Goal: Task Accomplishment & Management: Complete application form

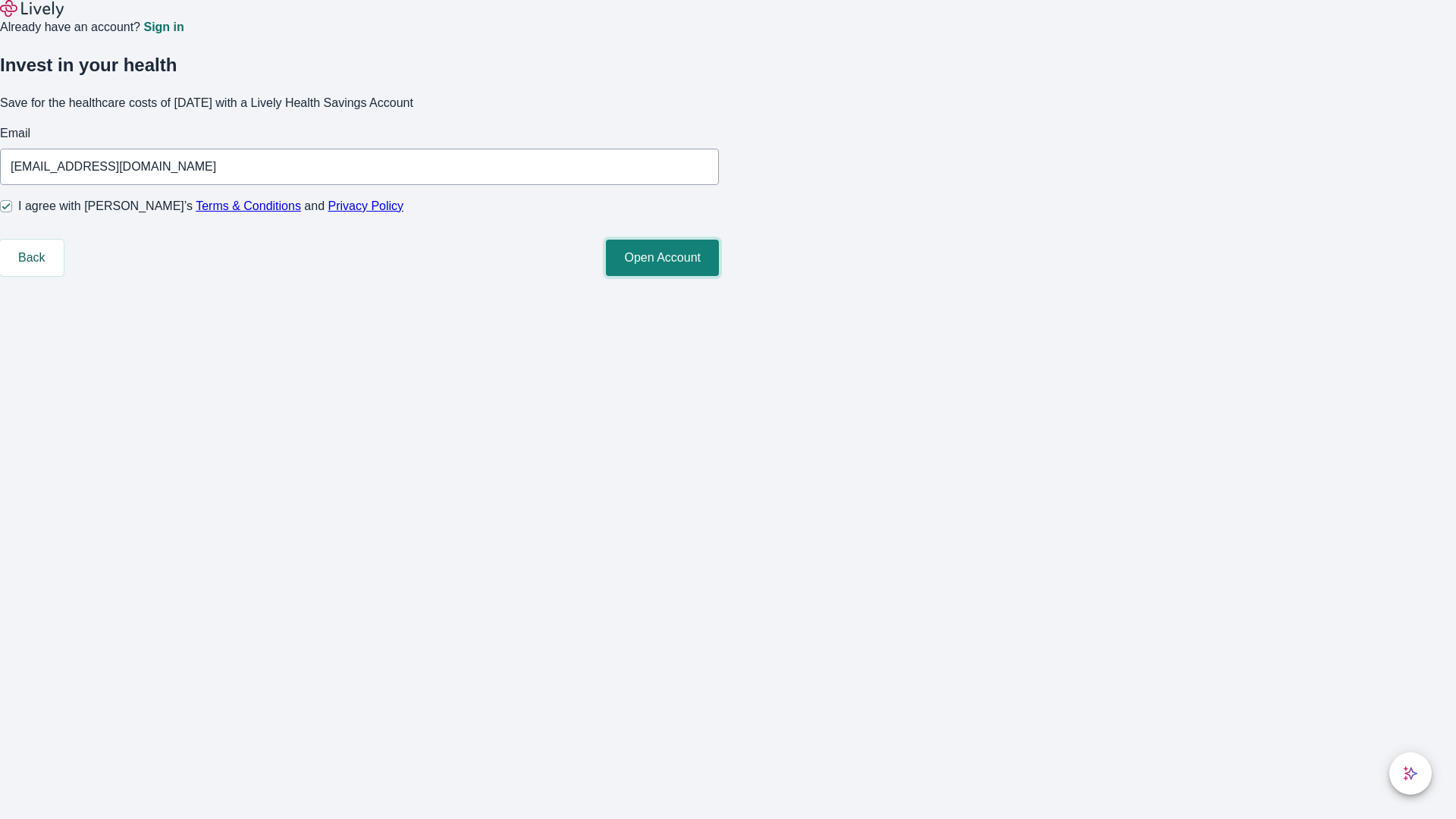
click at [719, 276] on button "Open Account" at bounding box center [662, 257] width 113 height 36
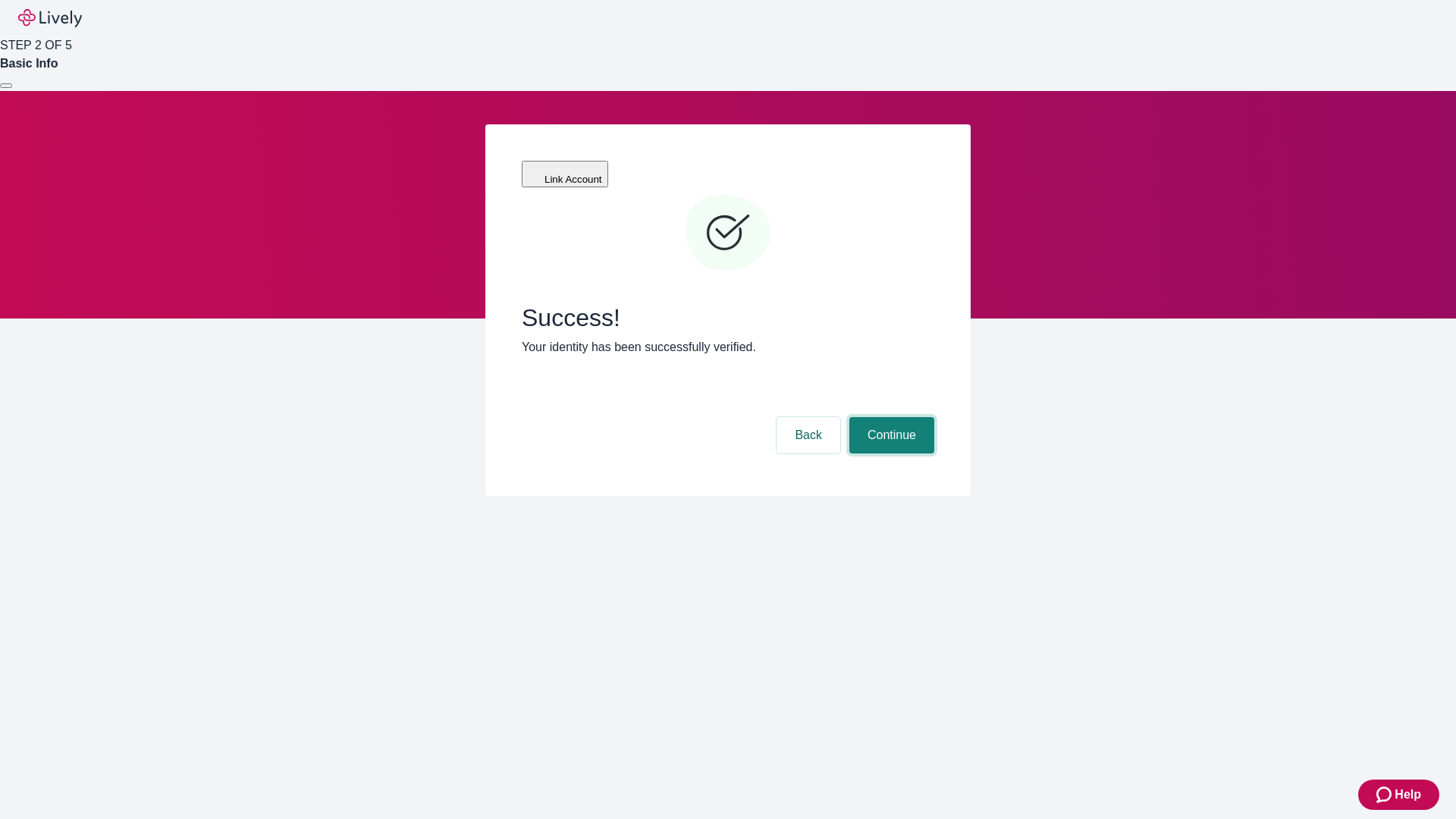
click at [890, 417] on button "Continue" at bounding box center [892, 435] width 85 height 36
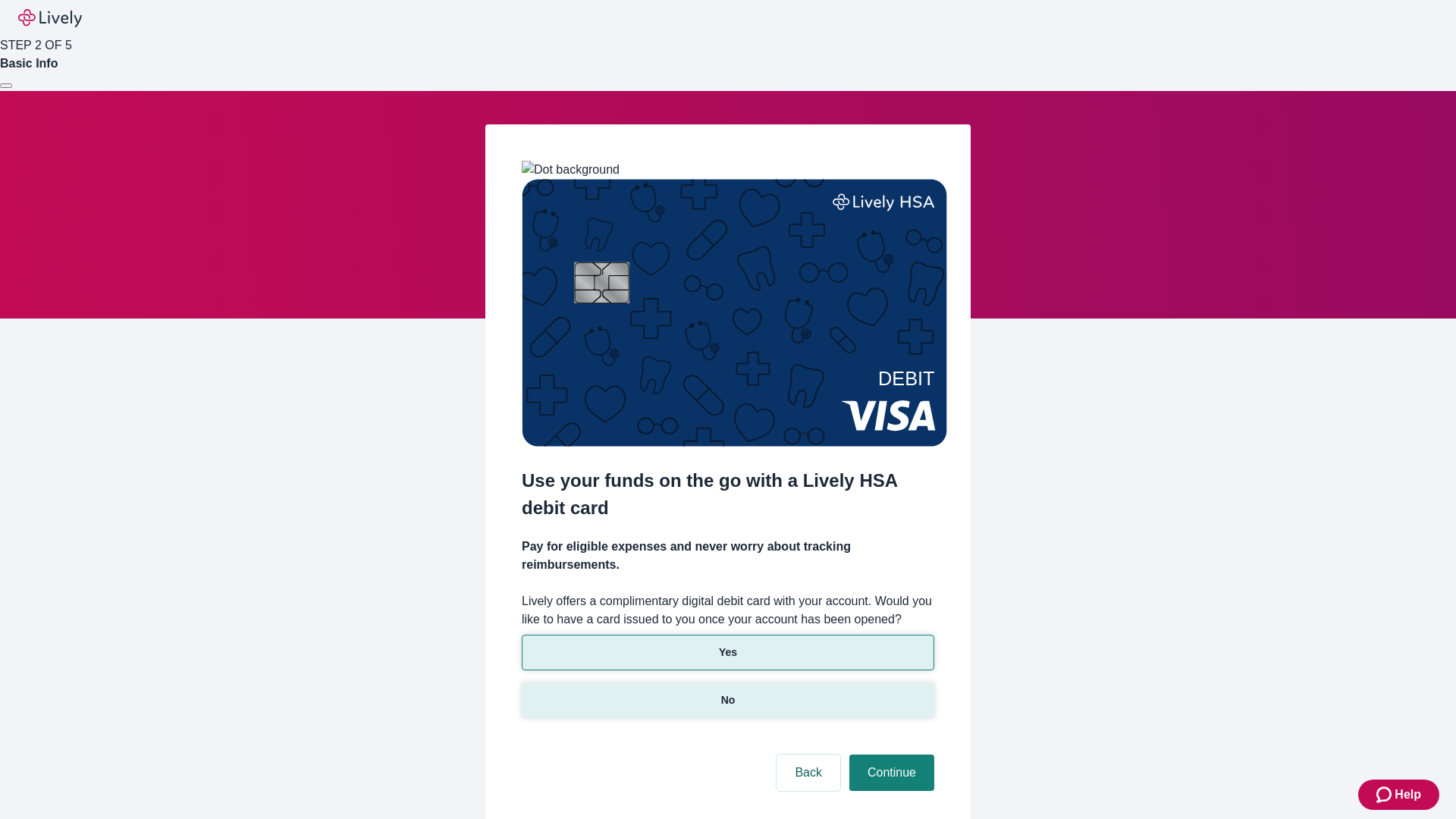
click at [728, 692] on p "No" at bounding box center [728, 700] width 14 height 16
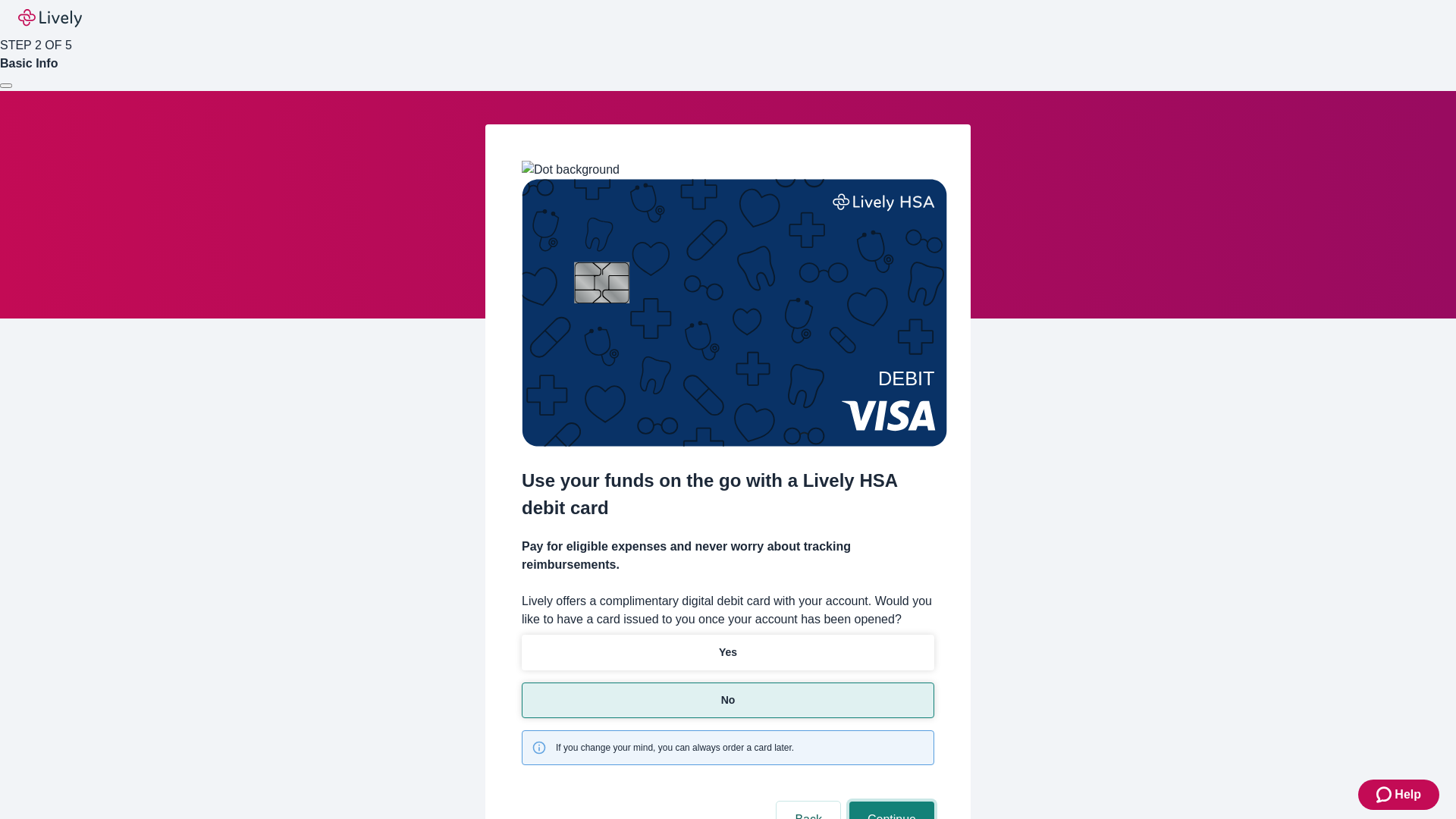
click at [890, 801] on button "Continue" at bounding box center [892, 819] width 85 height 36
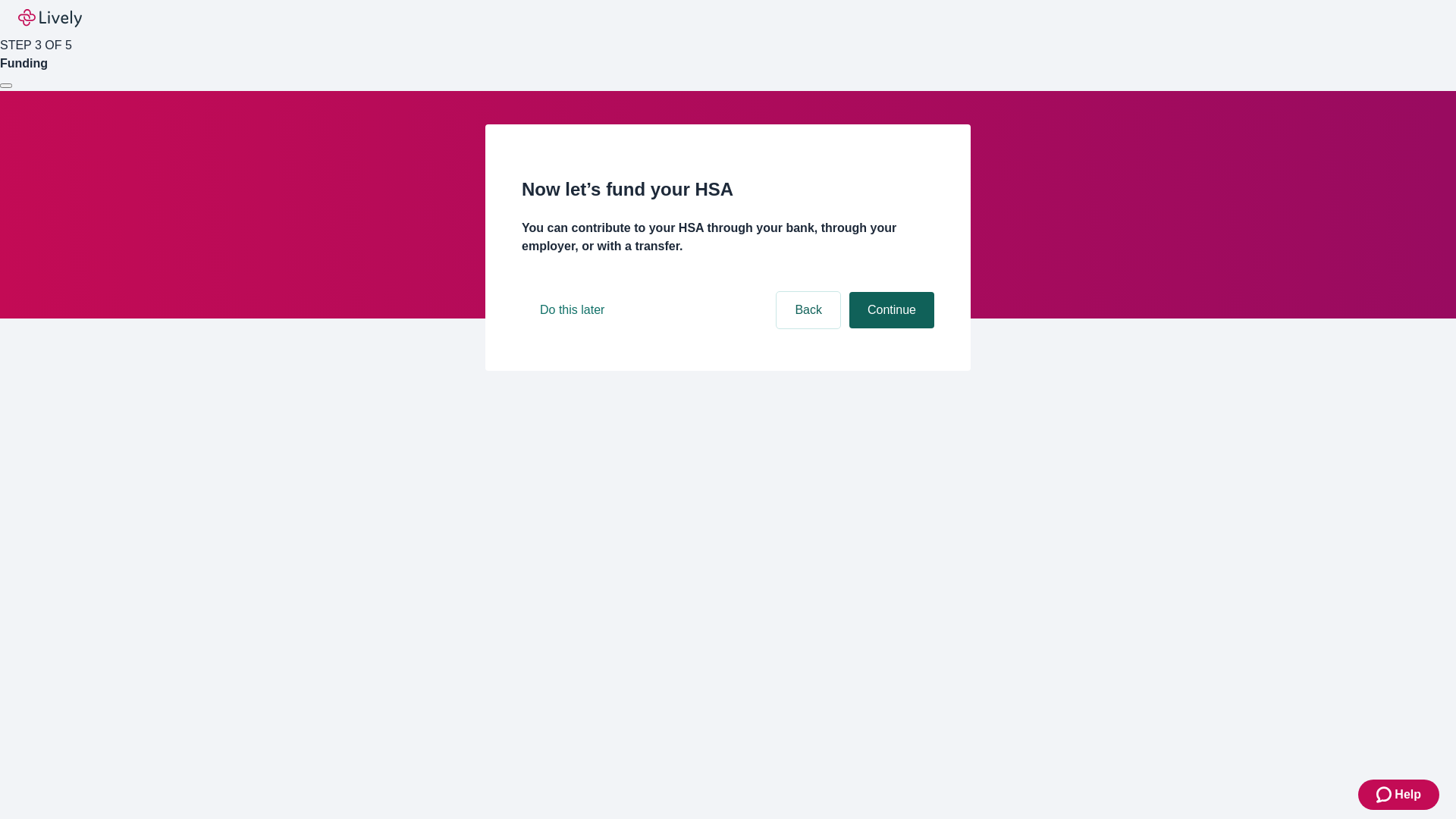
click at [890, 328] on button "Continue" at bounding box center [892, 310] width 85 height 36
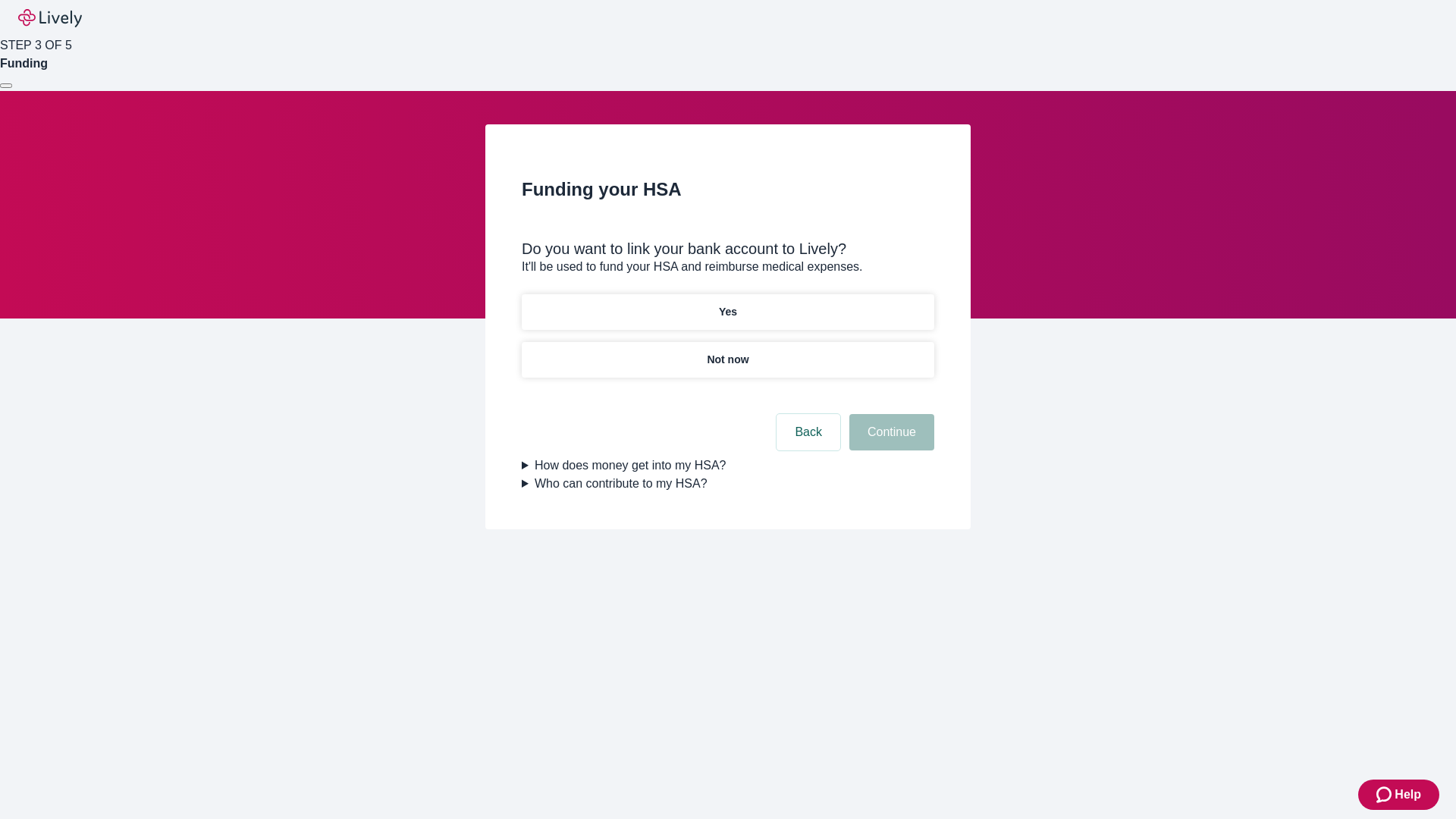
click at [728, 352] on p "Not now" at bounding box center [728, 359] width 42 height 16
click at [890, 441] on button "Continue" at bounding box center [892, 432] width 85 height 36
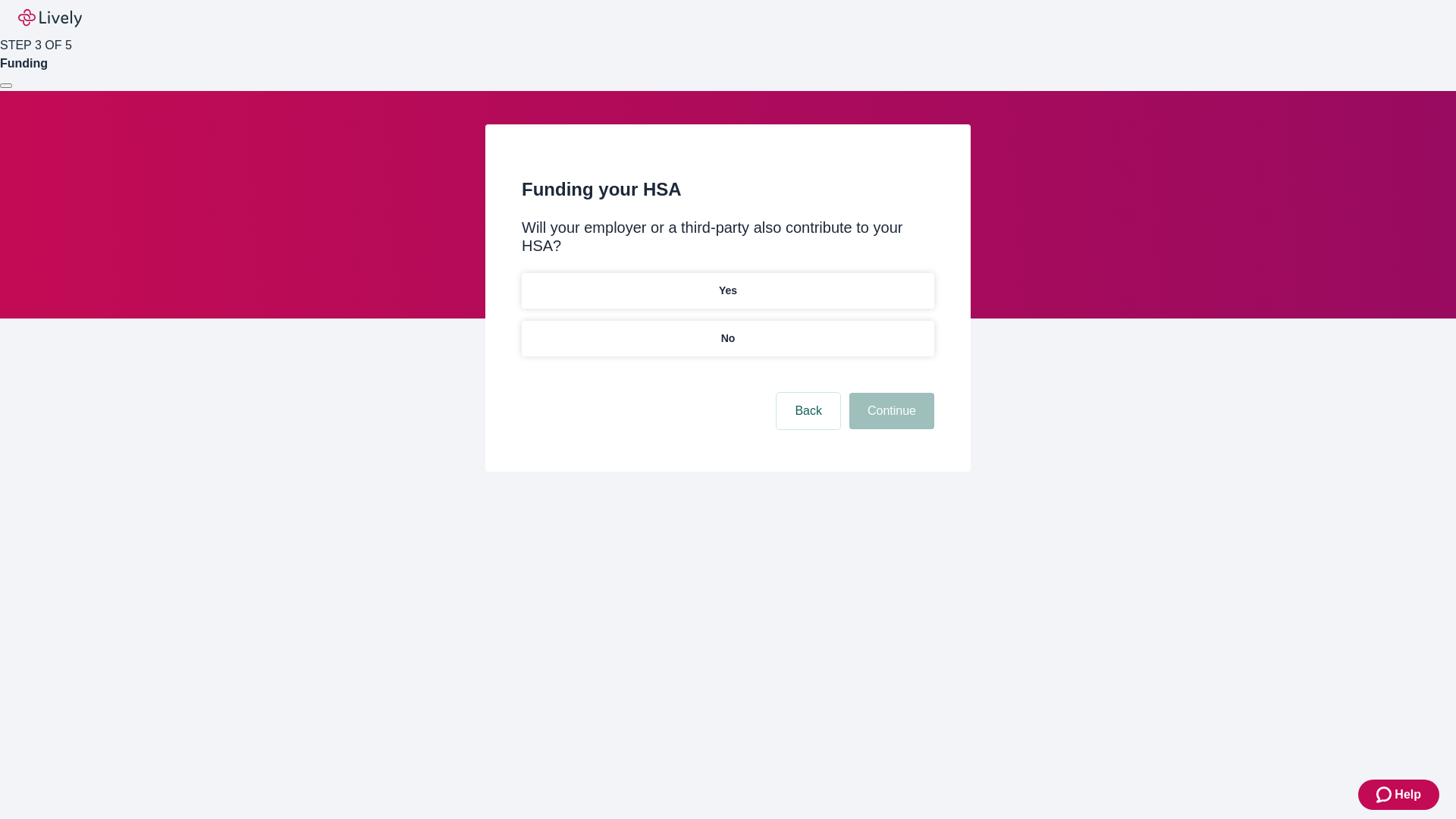
click at [728, 331] on p "No" at bounding box center [728, 339] width 14 height 16
click at [890, 393] on button "Continue" at bounding box center [892, 410] width 85 height 36
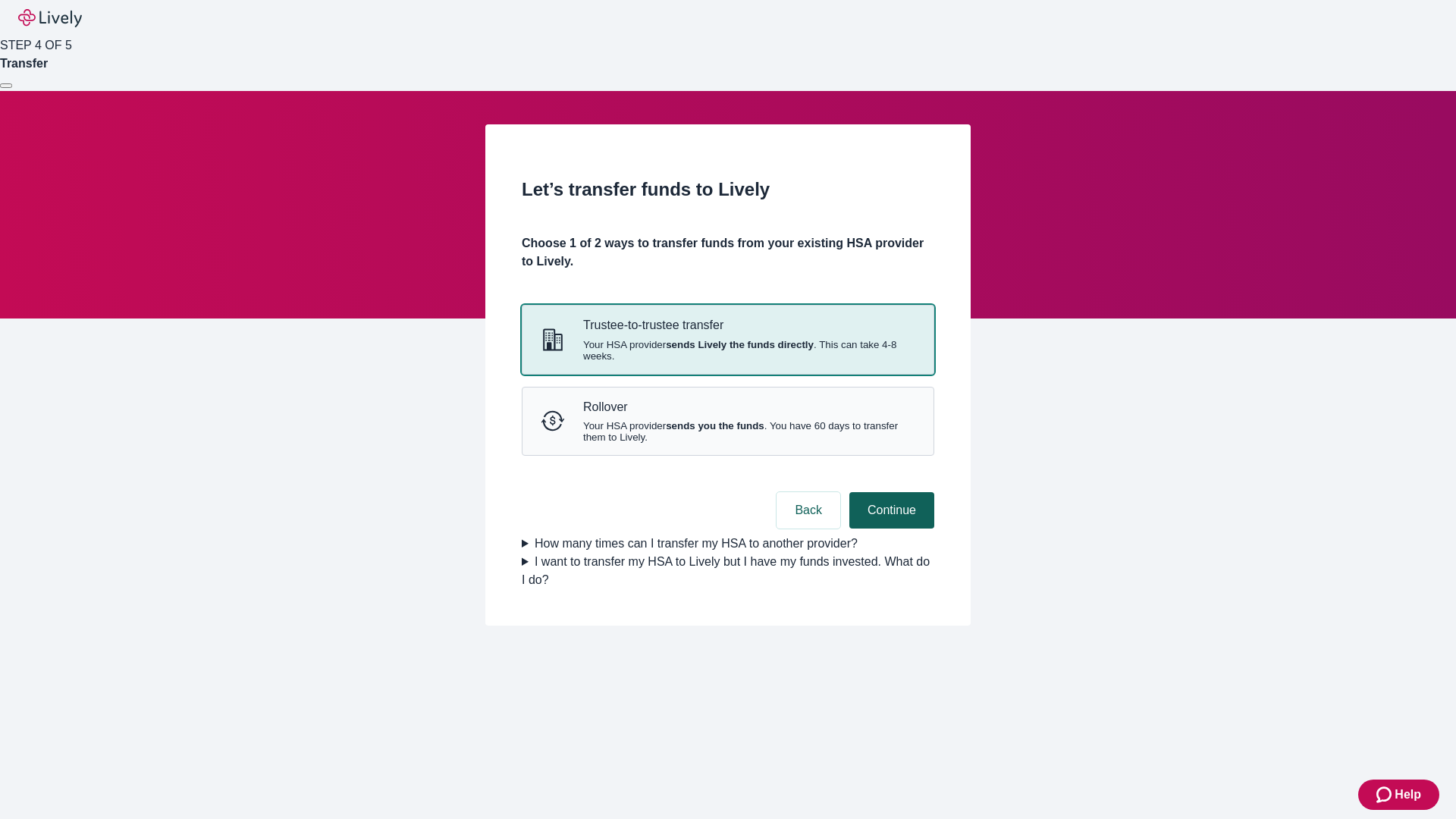
click at [728, 351] on strong "sends Lively the funds directly" at bounding box center [740, 344] width 148 height 11
click at [890, 529] on button "Continue" at bounding box center [892, 510] width 85 height 36
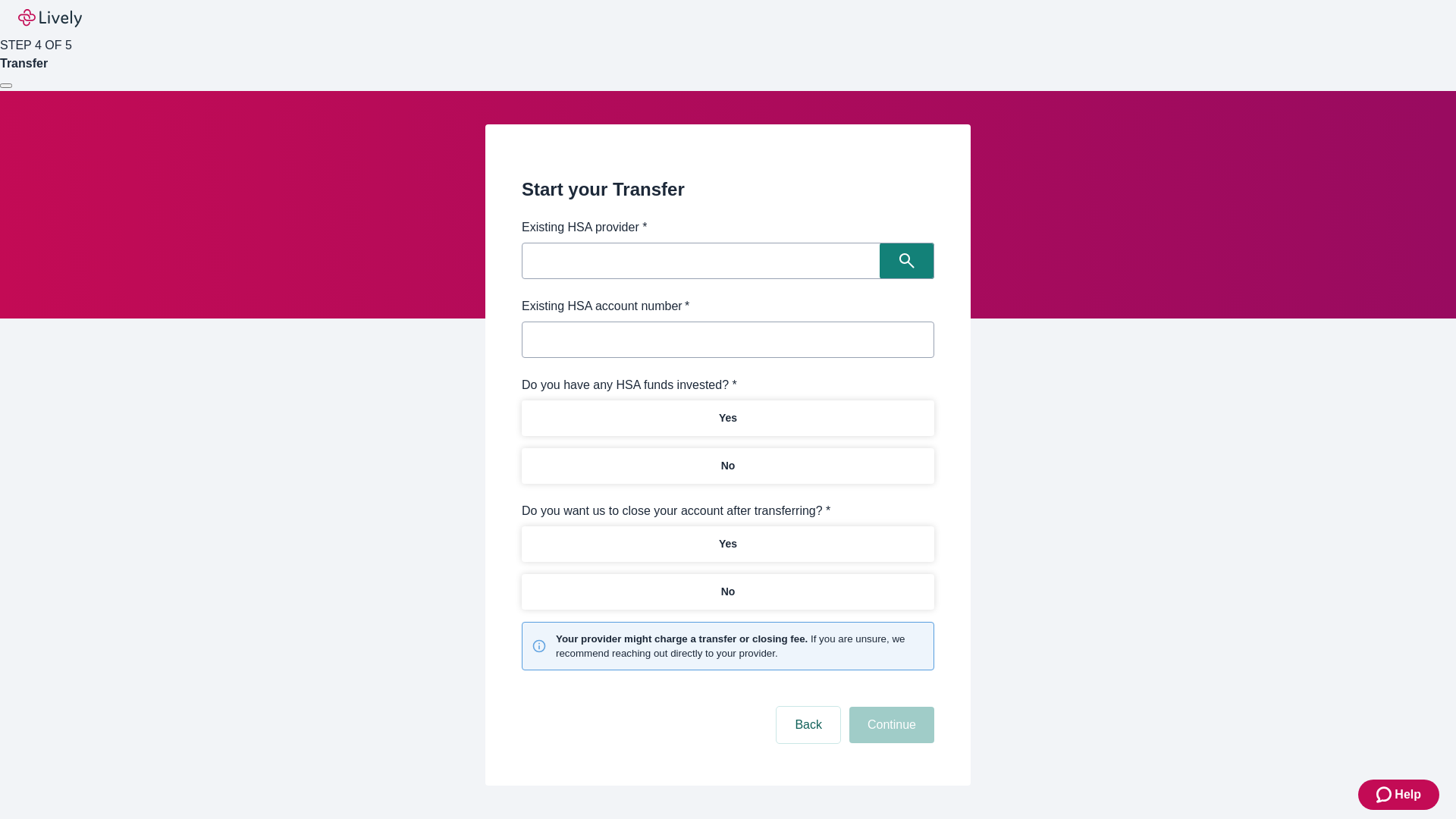
type input "Other"
